Goal: Information Seeking & Learning: Learn about a topic

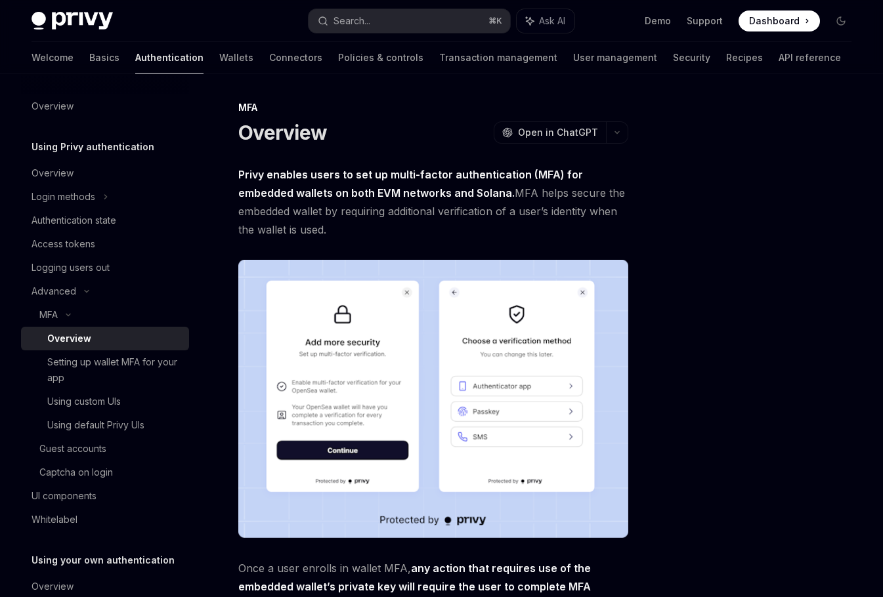
type textarea "*"
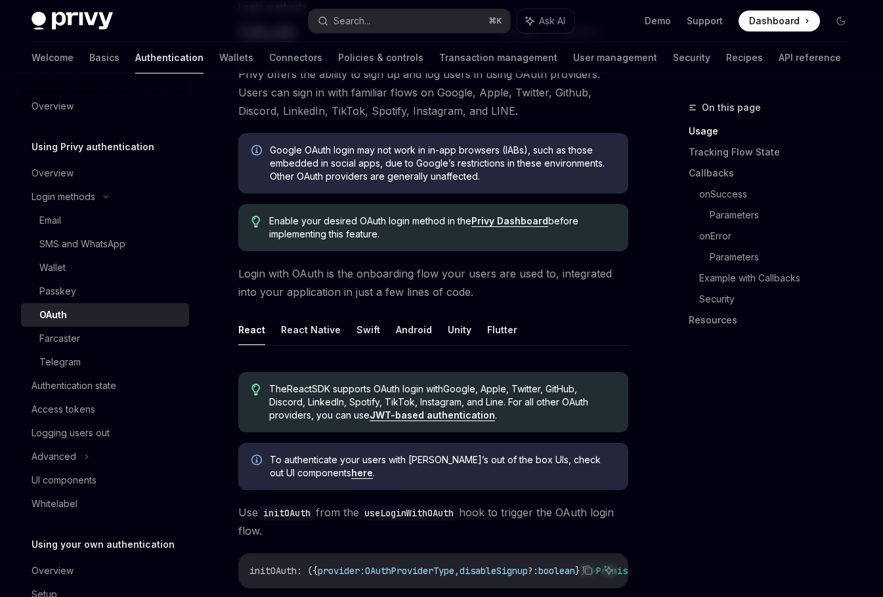
scroll to position [217, 0]
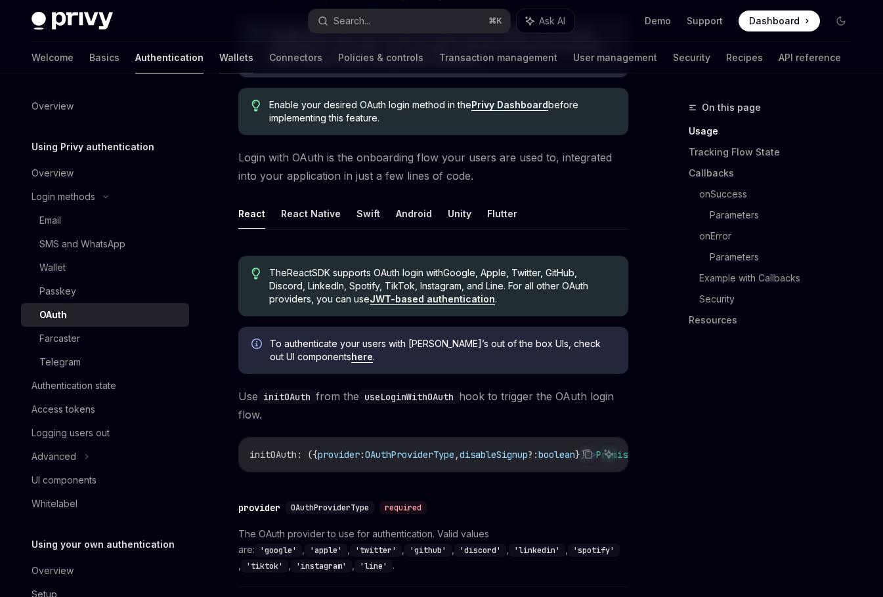
click at [219, 60] on link "Wallets" at bounding box center [236, 58] width 34 height 32
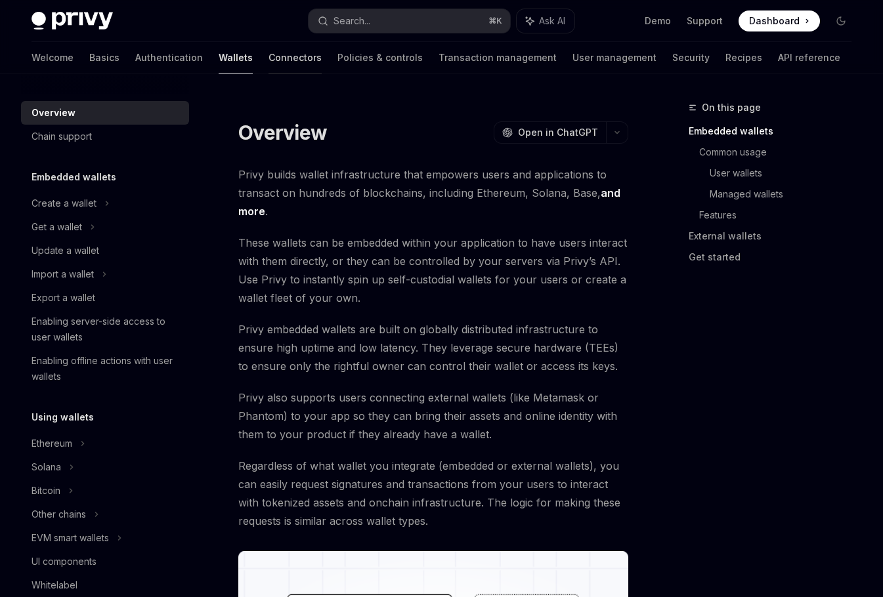
click at [268, 63] on link "Connectors" at bounding box center [294, 58] width 53 height 32
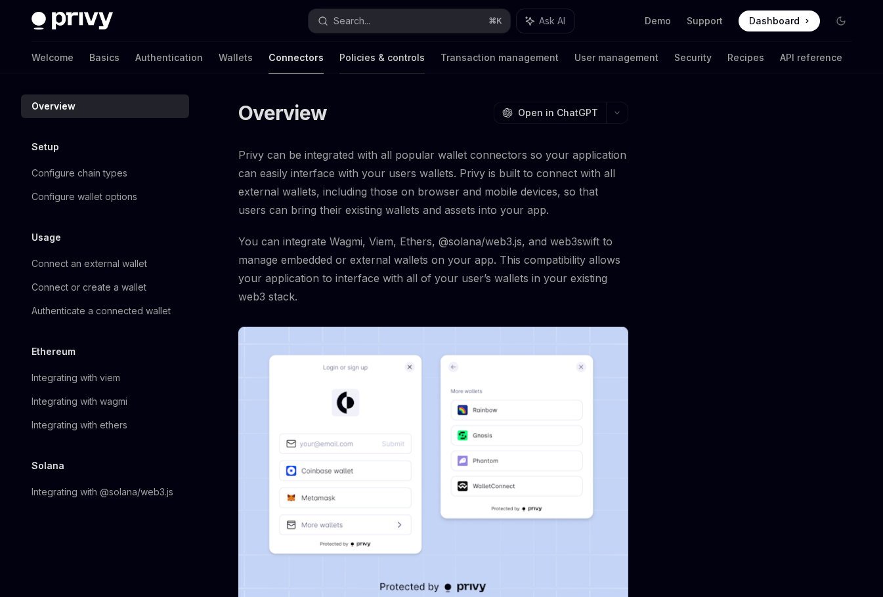
click at [339, 62] on link "Policies & controls" at bounding box center [381, 58] width 85 height 32
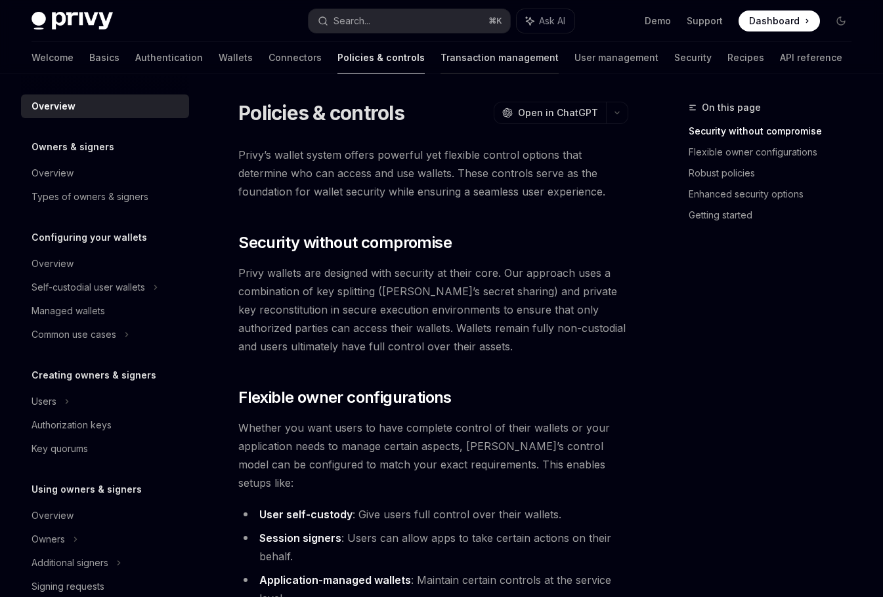
click at [451, 67] on link "Transaction management" at bounding box center [499, 58] width 118 height 32
type textarea "*"
